Goal: Task Accomplishment & Management: Use online tool/utility

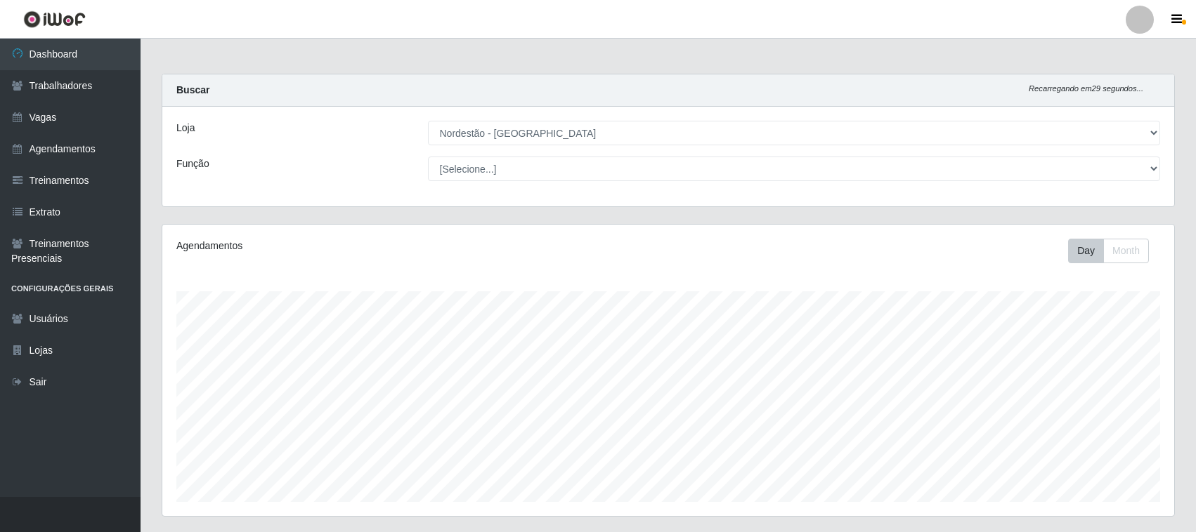
select select "382"
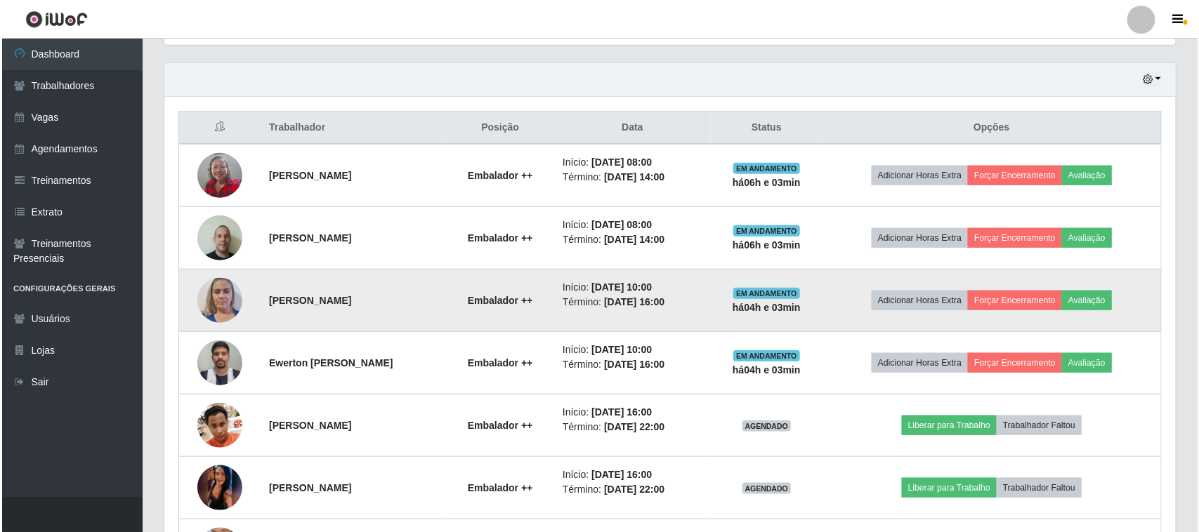
scroll to position [502, 0]
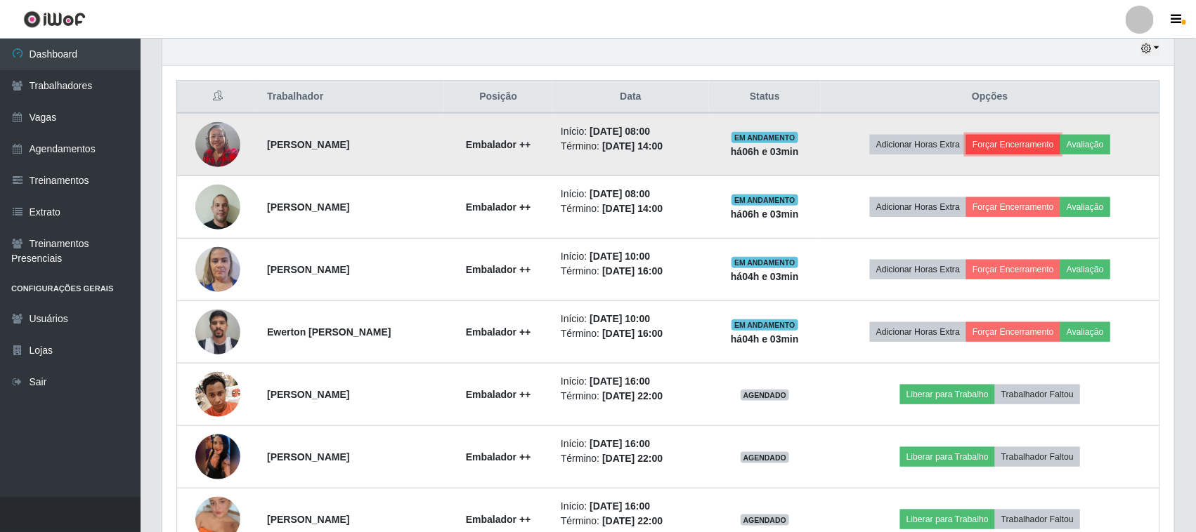
click at [1049, 149] on button "Forçar Encerramento" at bounding box center [1013, 145] width 94 height 20
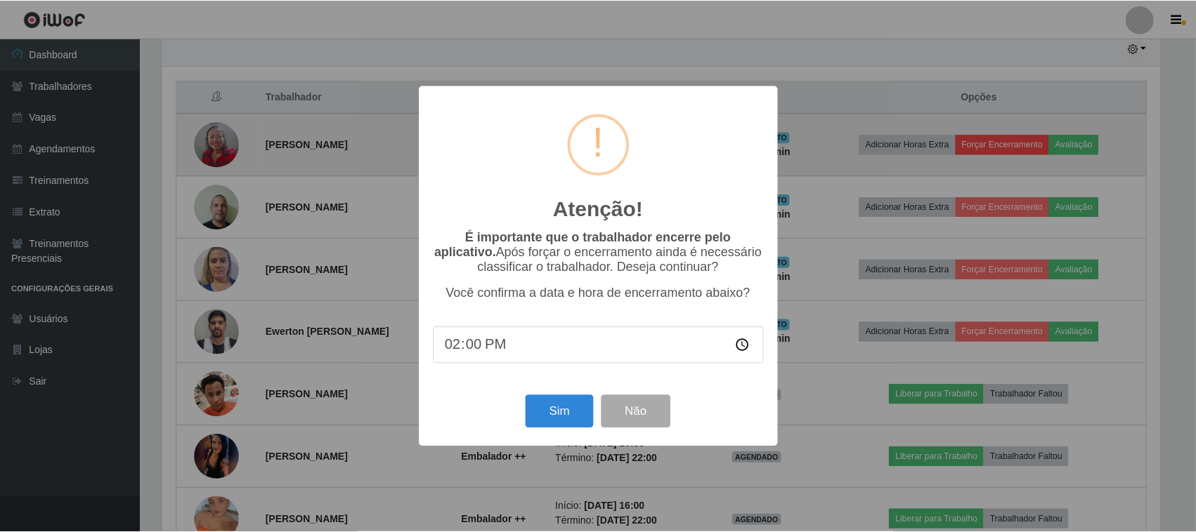
scroll to position [292, 1002]
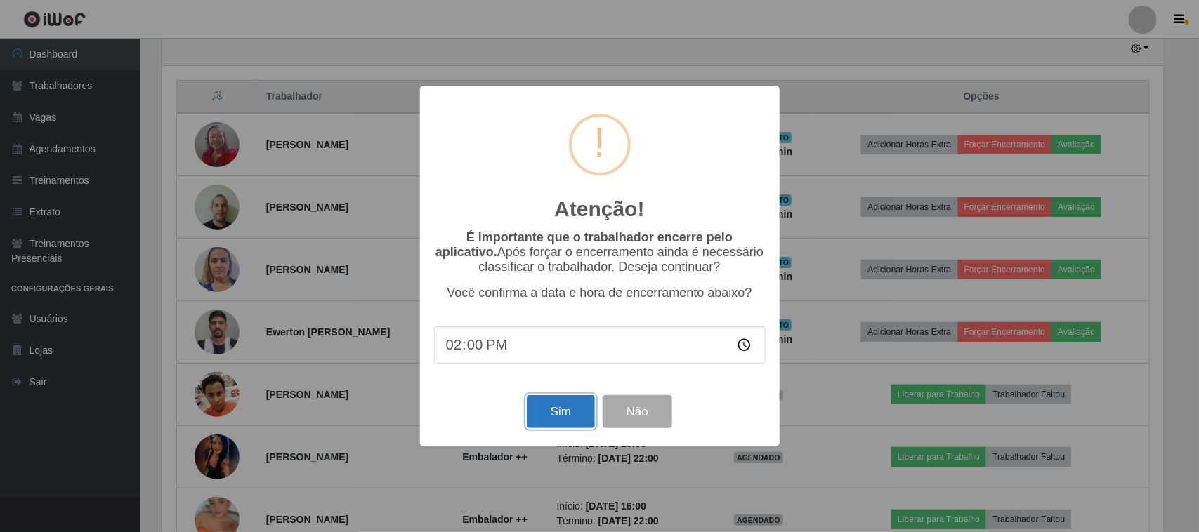
click at [560, 412] on button "Sim" at bounding box center [561, 411] width 68 height 33
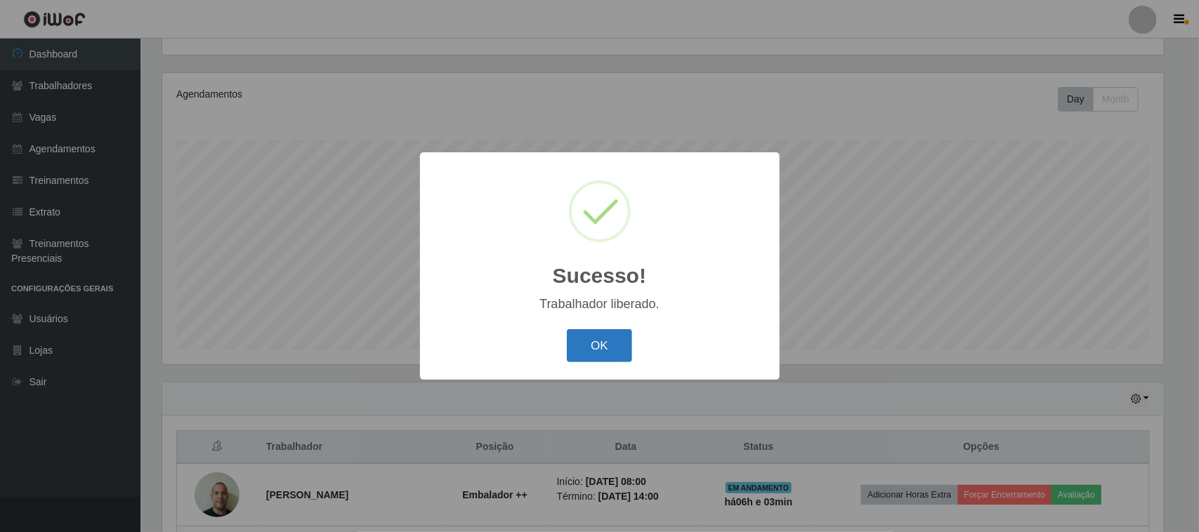
click at [624, 356] on button "OK" at bounding box center [599, 345] width 65 height 33
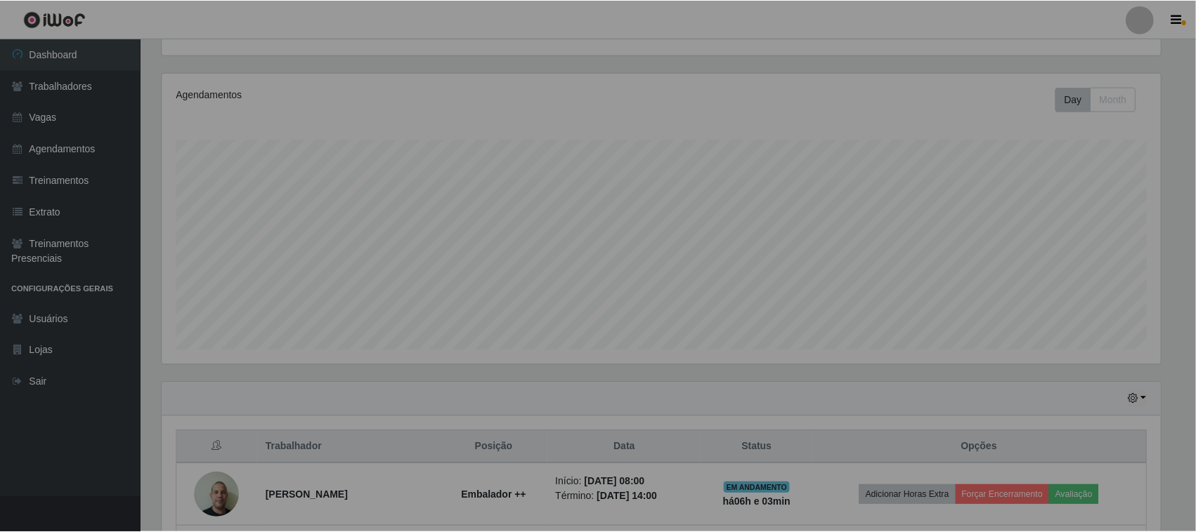
scroll to position [292, 1012]
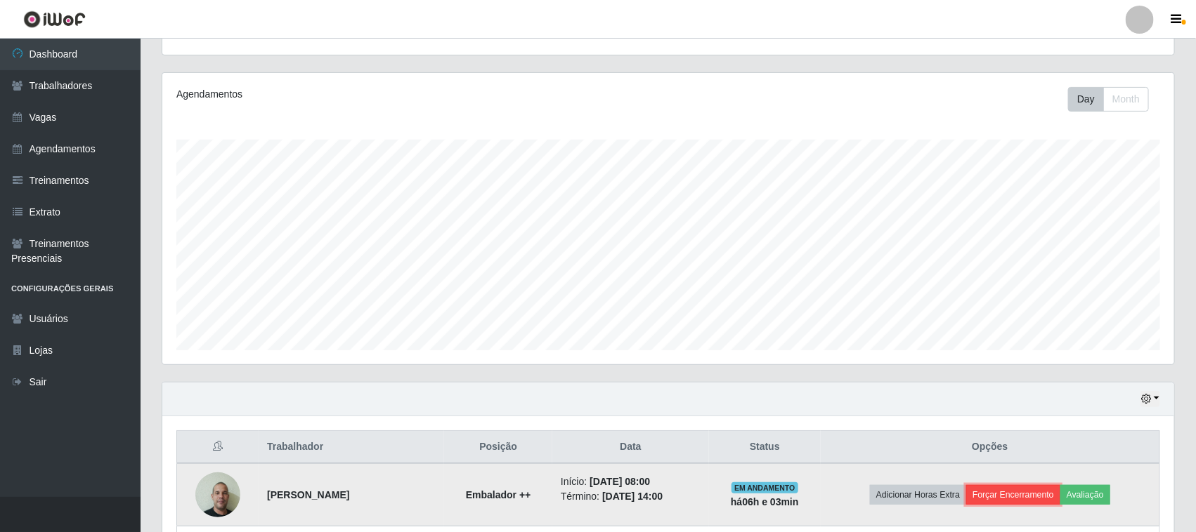
click at [1005, 492] on button "Forçar Encerramento" at bounding box center [1013, 495] width 94 height 20
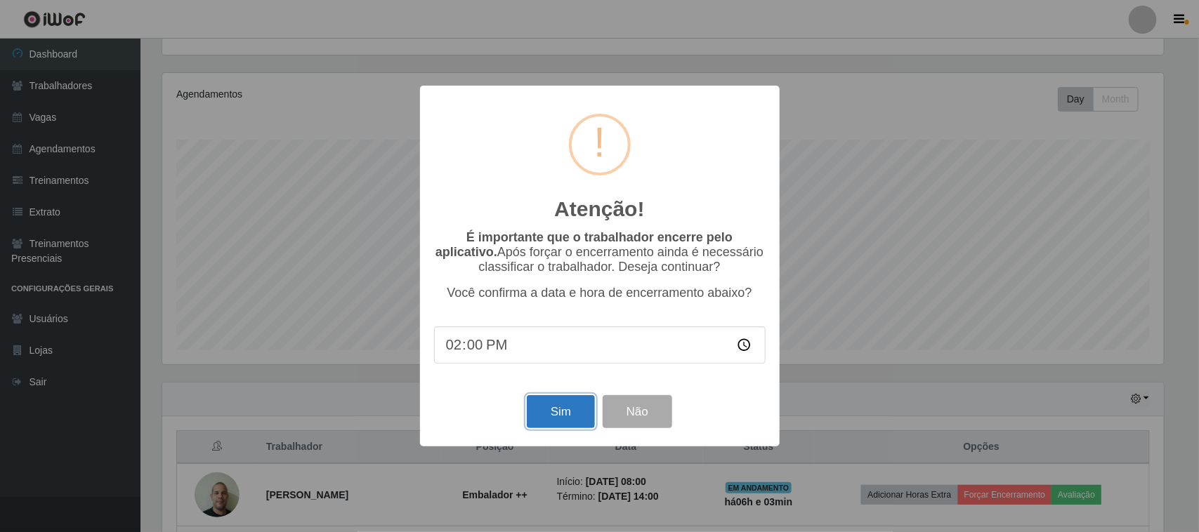
click at [582, 420] on button "Sim" at bounding box center [561, 411] width 68 height 33
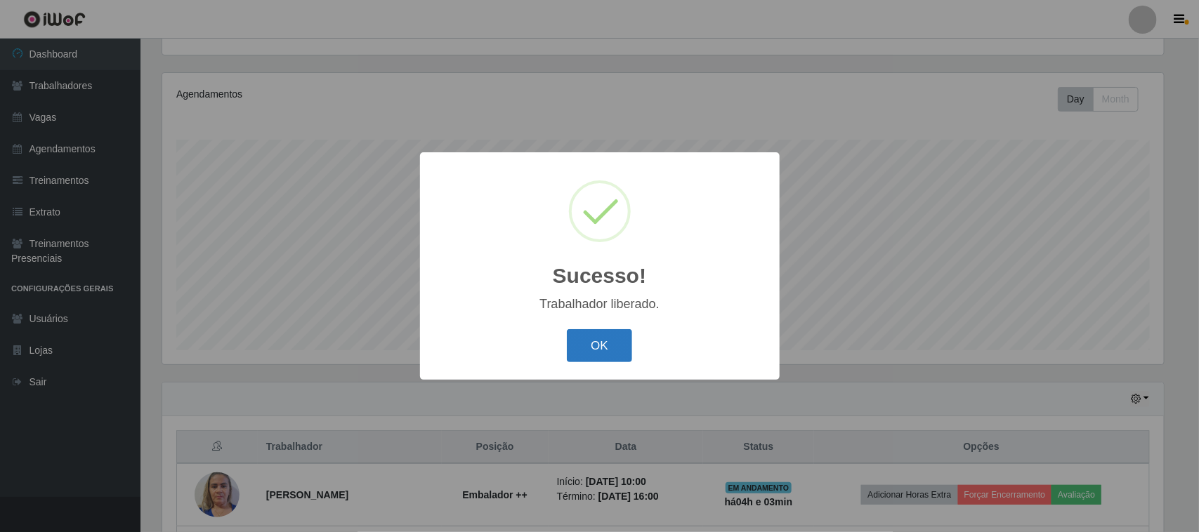
click at [606, 353] on button "OK" at bounding box center [599, 345] width 65 height 33
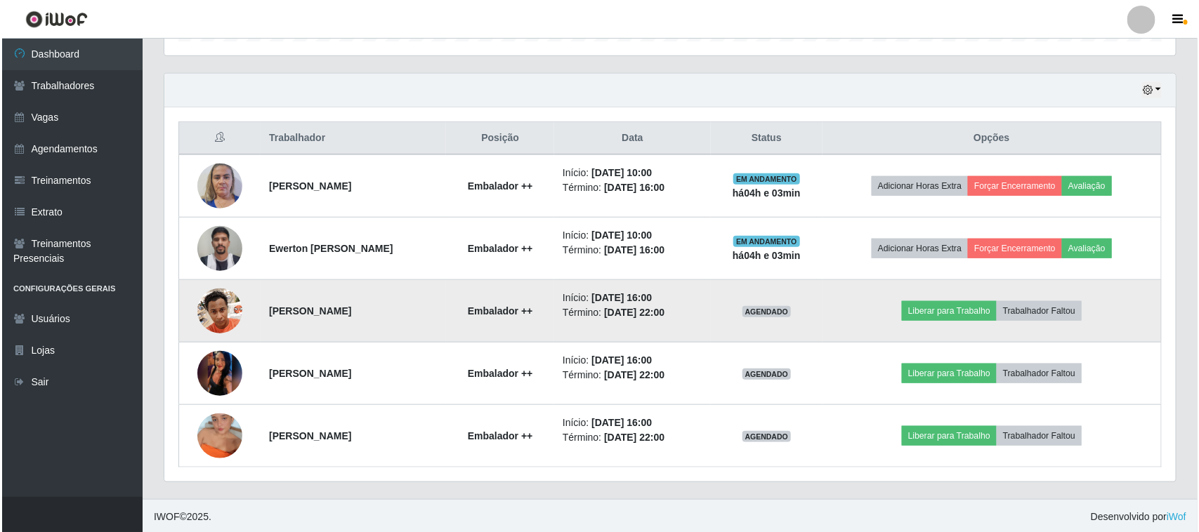
scroll to position [464, 0]
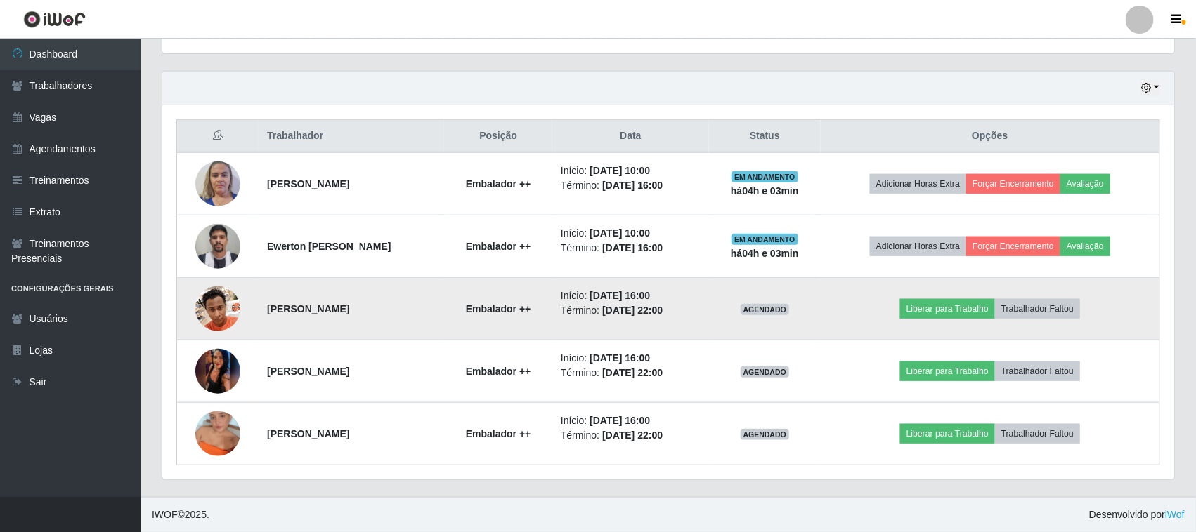
click at [209, 306] on img at bounding box center [217, 309] width 45 height 60
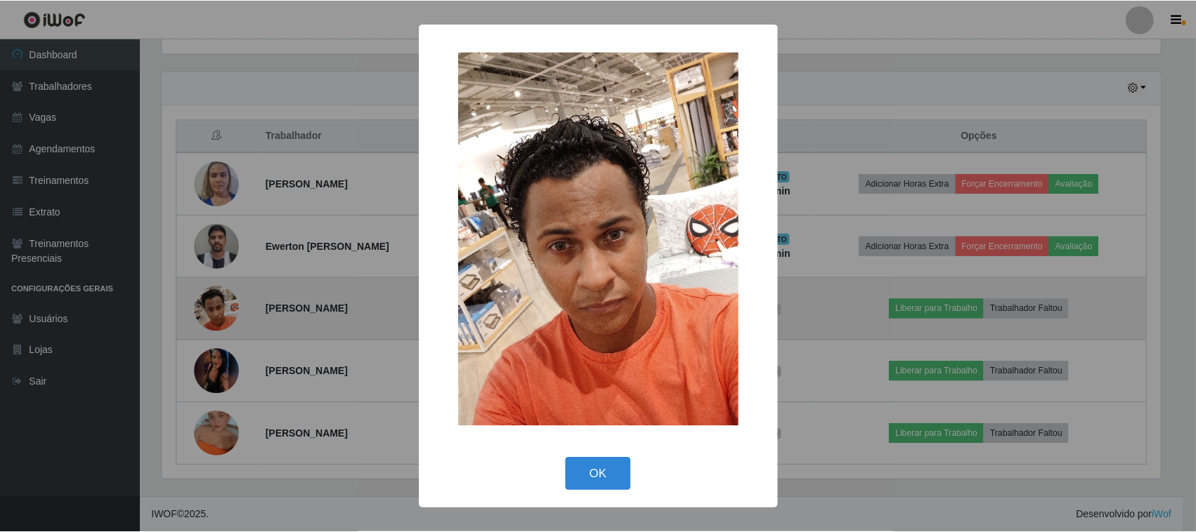
scroll to position [292, 1002]
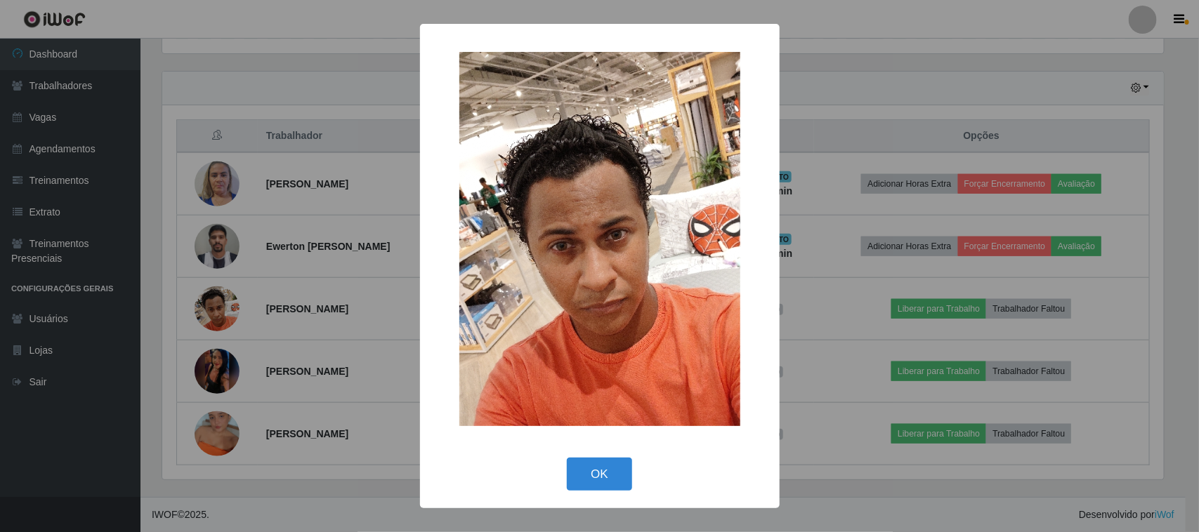
drag, startPoint x: 849, startPoint y: 233, endPoint x: 847, endPoint y: 219, distance: 13.4
click at [849, 223] on div "× OK Cancel" at bounding box center [599, 266] width 1199 height 532
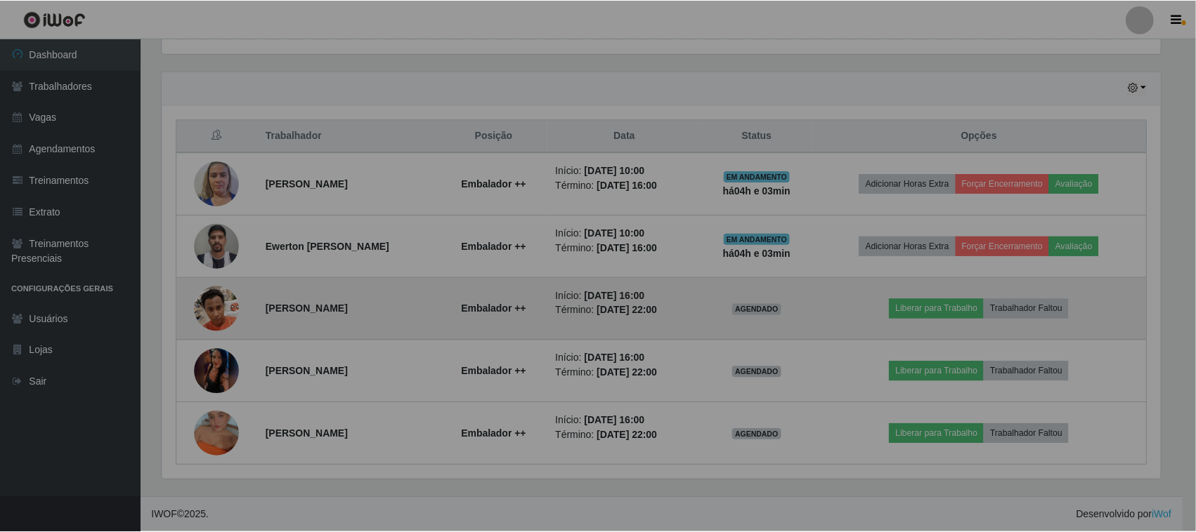
scroll to position [292, 1012]
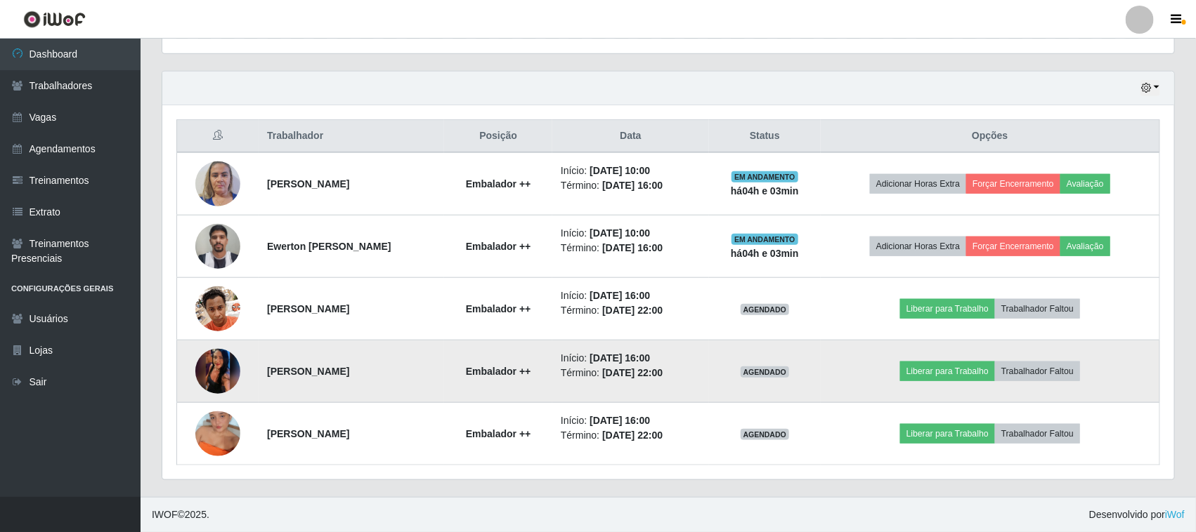
click at [226, 370] on img at bounding box center [217, 372] width 45 height 100
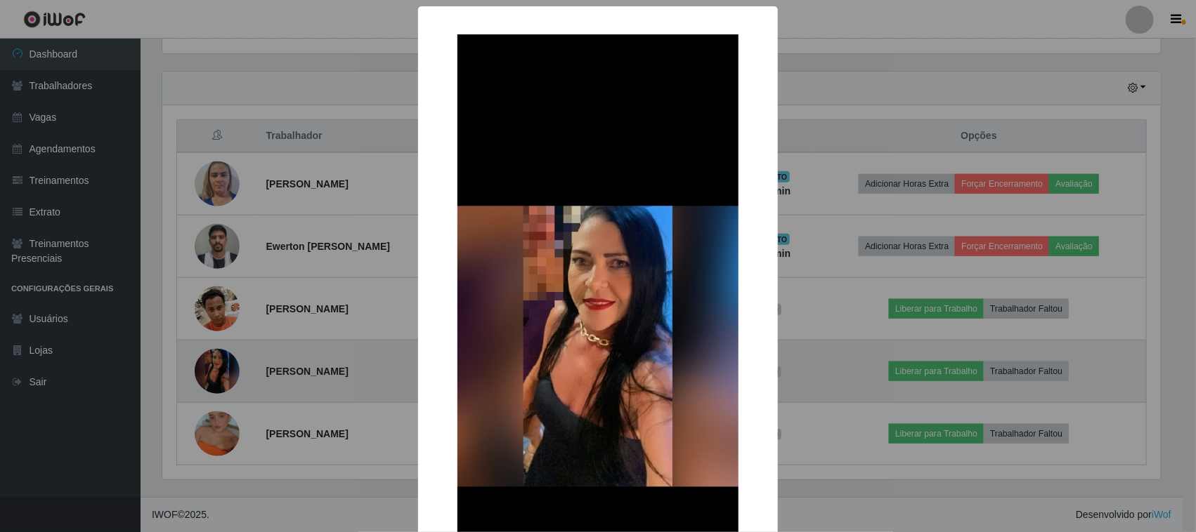
scroll to position [292, 1002]
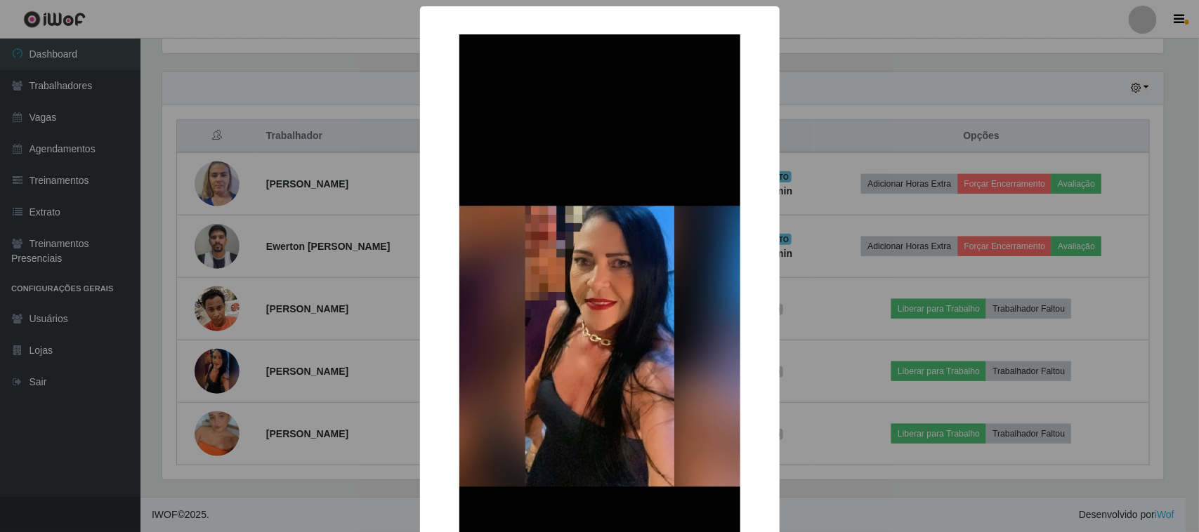
click at [857, 303] on div "× OK Cancel" at bounding box center [599, 266] width 1199 height 532
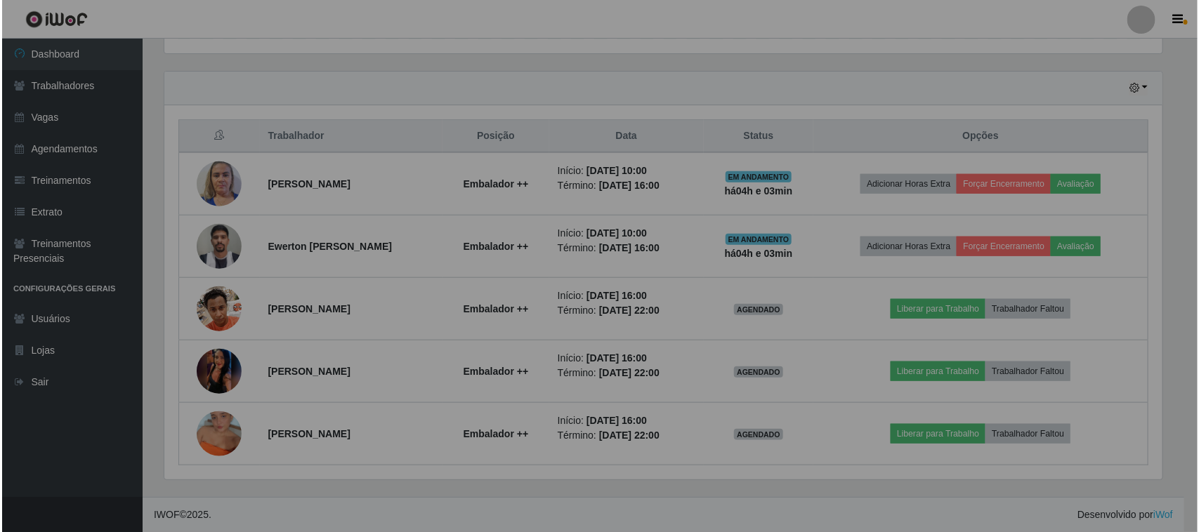
scroll to position [292, 1012]
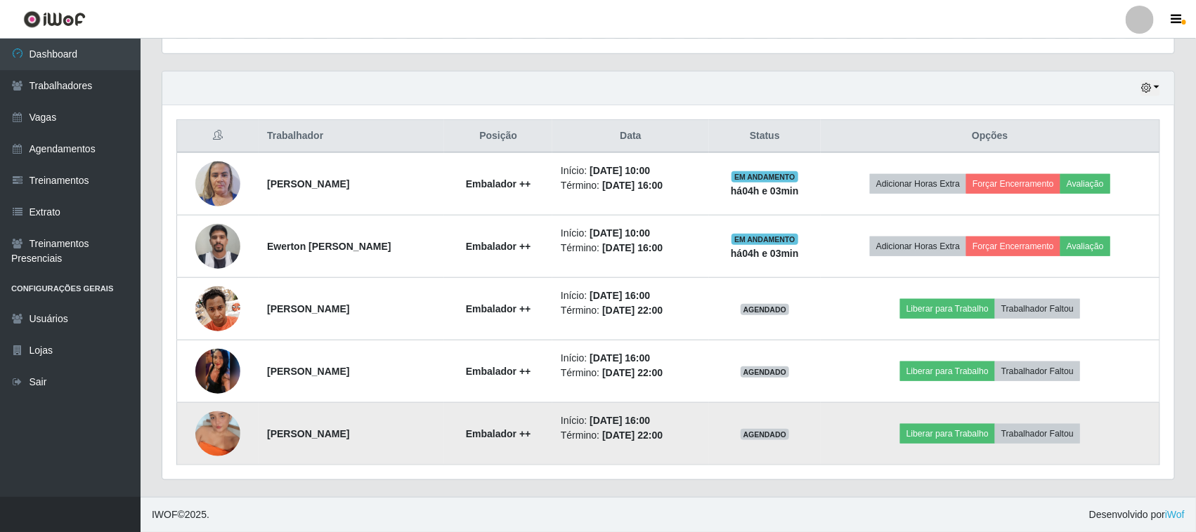
click at [216, 430] on img at bounding box center [217, 434] width 45 height 80
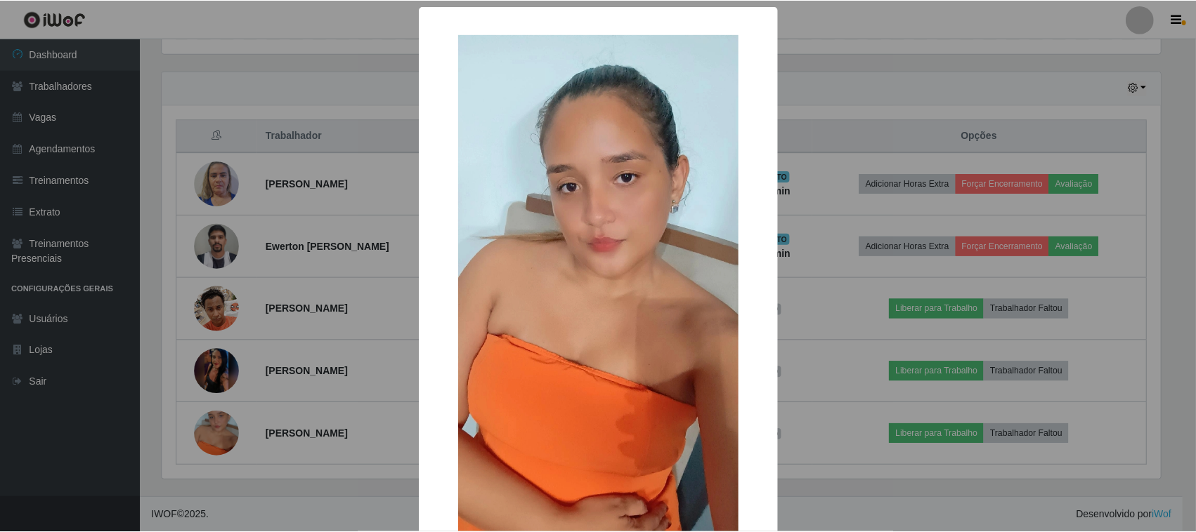
scroll to position [292, 1002]
click at [788, 311] on div "× OK Cancel" at bounding box center [599, 266] width 1199 height 532
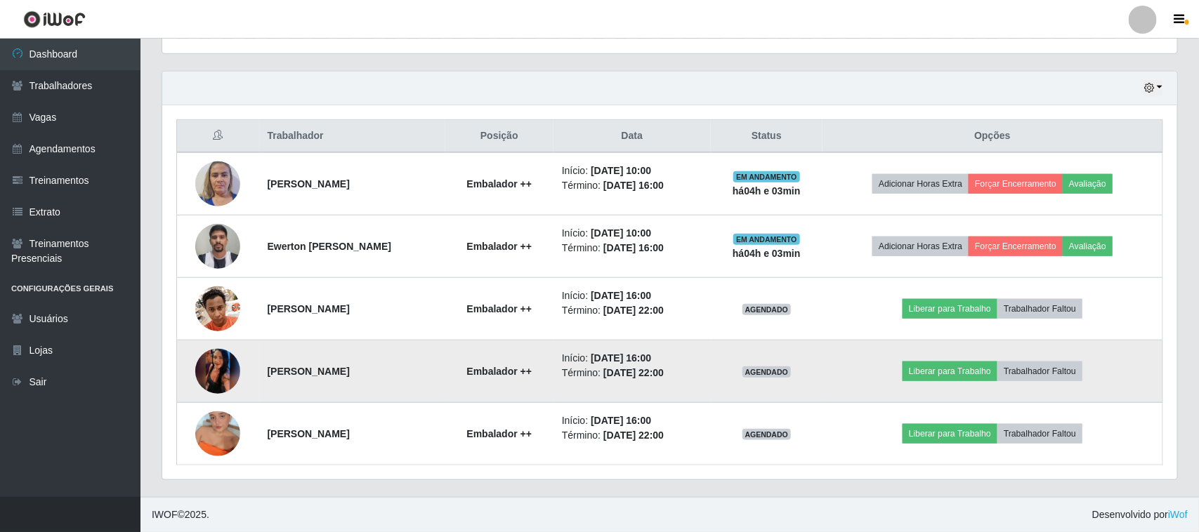
scroll to position [0, 0]
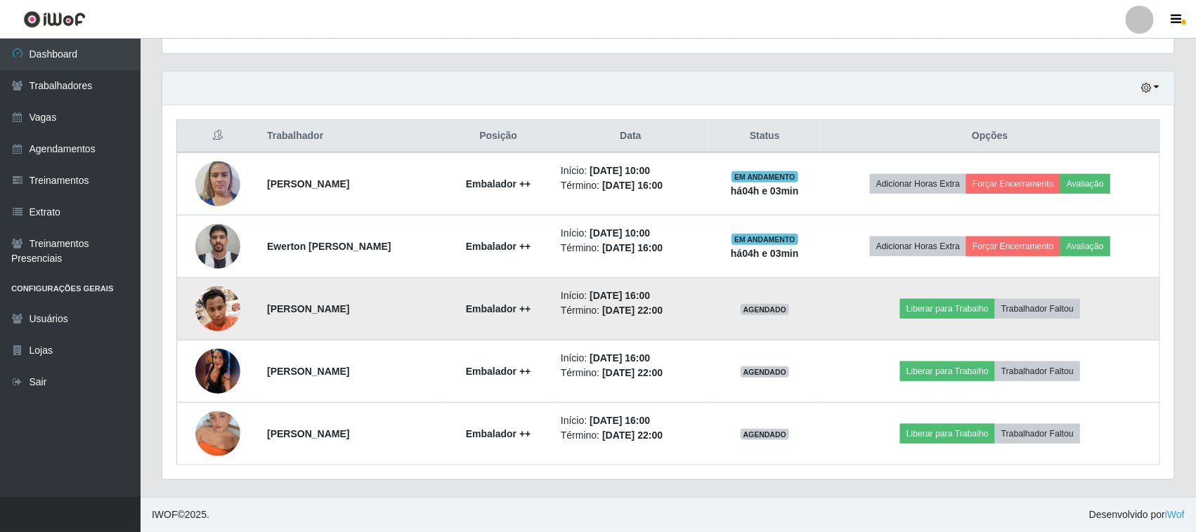
click at [221, 306] on img at bounding box center [217, 309] width 45 height 60
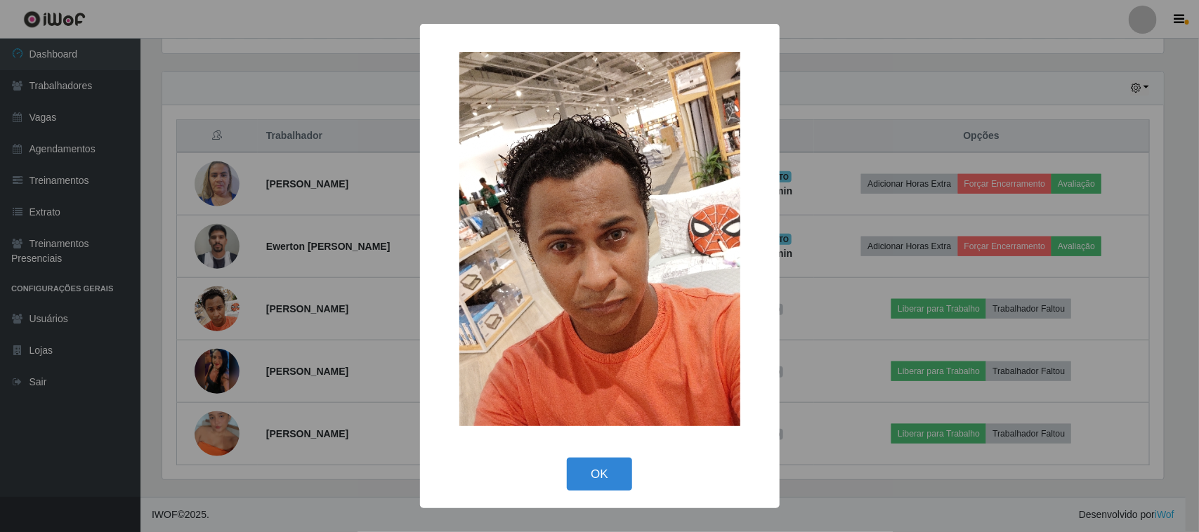
click at [886, 297] on div "× OK Cancel" at bounding box center [599, 266] width 1199 height 532
